Goal: Transaction & Acquisition: Obtain resource

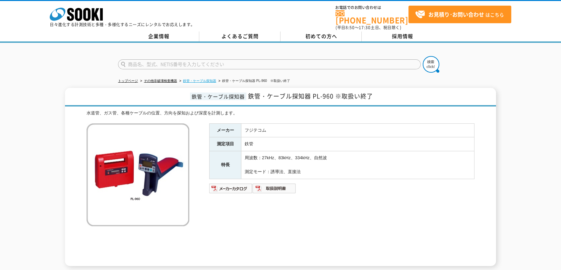
click at [207, 79] on link "鉄管・ケーブル探知器" at bounding box center [199, 81] width 33 height 4
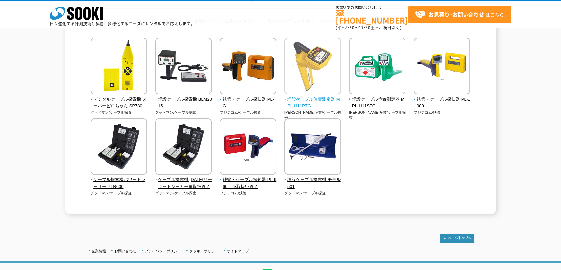
scroll to position [66, 0]
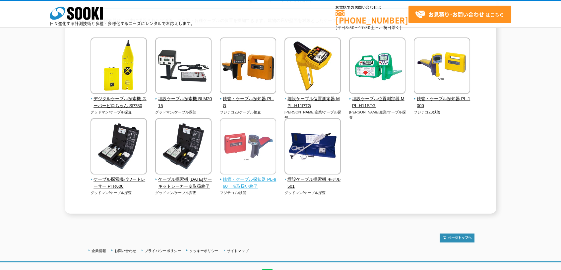
click at [255, 182] on span "鉄管・ケーブル探知器 PL-960　※取扱い終了" at bounding box center [248, 183] width 57 height 14
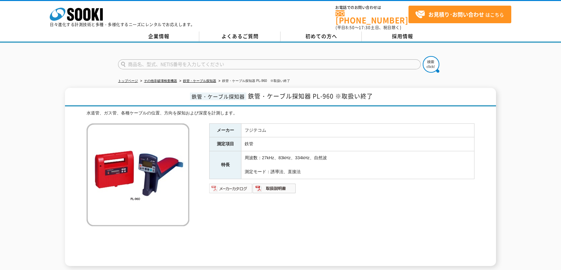
click at [239, 185] on img at bounding box center [230, 188] width 43 height 11
